Goal: Task Accomplishment & Management: Use online tool/utility

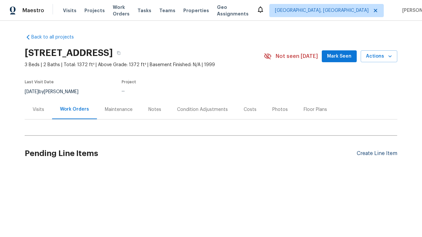
click at [377, 154] on div "Create Line Item" at bounding box center [377, 154] width 41 height 6
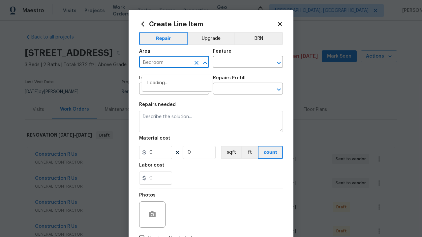
type input "Bedroom"
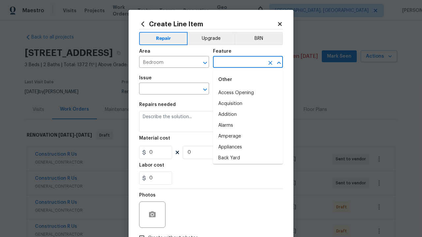
type input "Flooring"
click at [248, 93] on li "Access Opening" at bounding box center [248, 93] width 70 height 11
type input "Access Opening"
type input "Wallpaper"
type input "Remove"
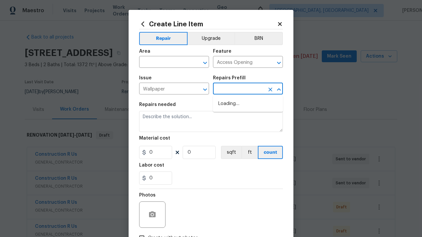
type input "Walls and Ceiling"
type textarea "Remove decals from door/wall/ceiling"
type input "1"
type input "Remove decals $20.00"
type input "20"
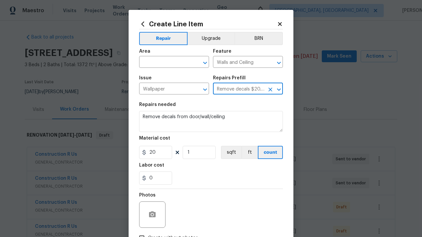
type input "Remove decals $20.00"
type input "2"
click at [230, 153] on button "sqft" at bounding box center [231, 152] width 20 height 13
click at [142, 232] on input "Create without photos" at bounding box center [142, 238] width 13 height 13
checkbox input "true"
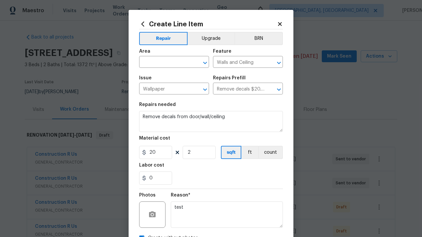
scroll to position [7, 0]
